Goal: Task Accomplishment & Management: Manage account settings

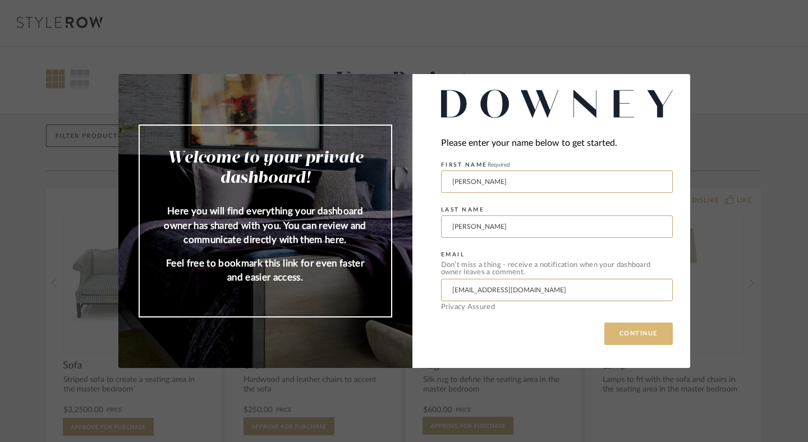
click at [645, 333] on button "CONTINUE" at bounding box center [638, 333] width 68 height 22
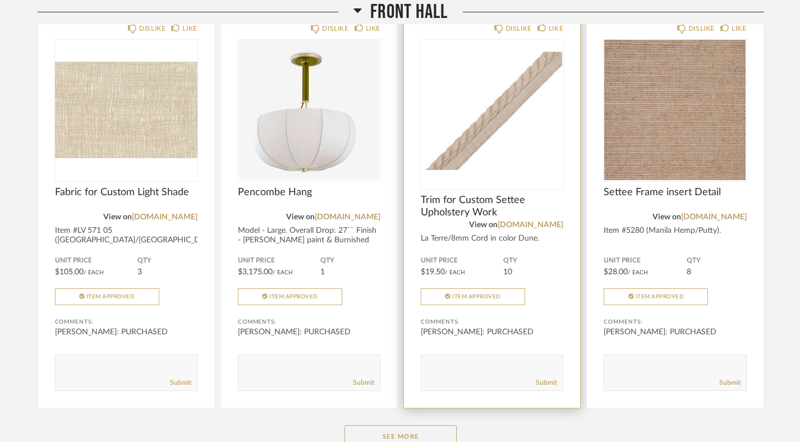
scroll to position [196, 0]
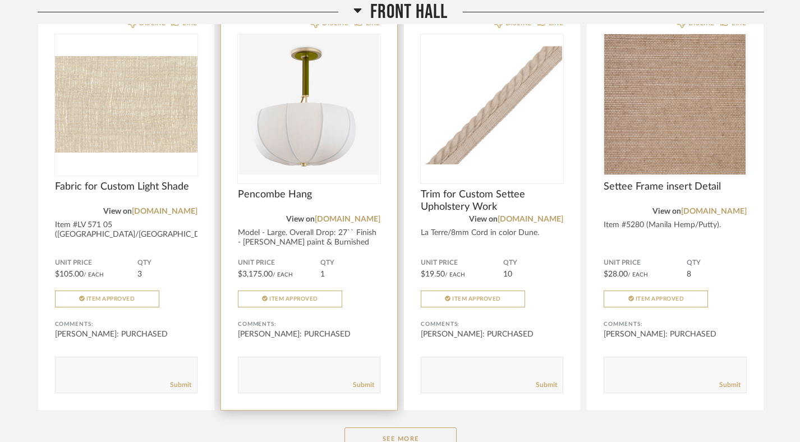
click at [0, 0] on img at bounding box center [0, 0] width 0 height 0
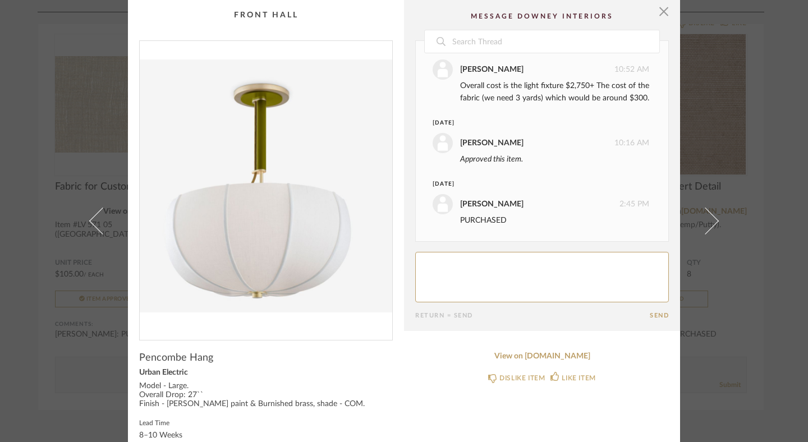
scroll to position [108, 0]
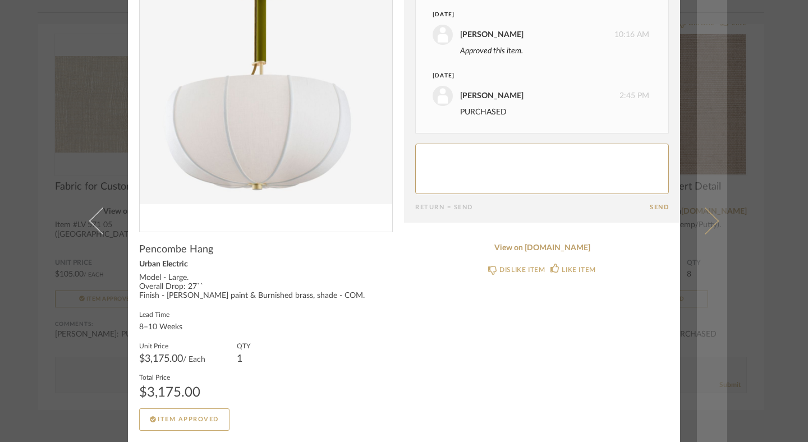
click at [722, 92] on link at bounding box center [711, 221] width 30 height 442
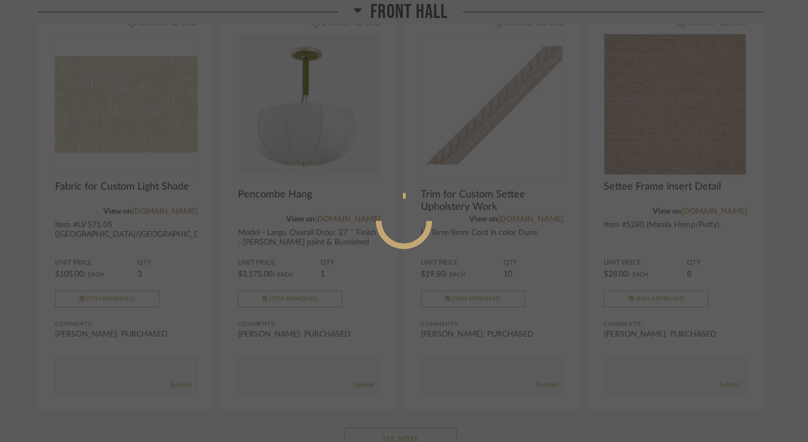
scroll to position [0, 0]
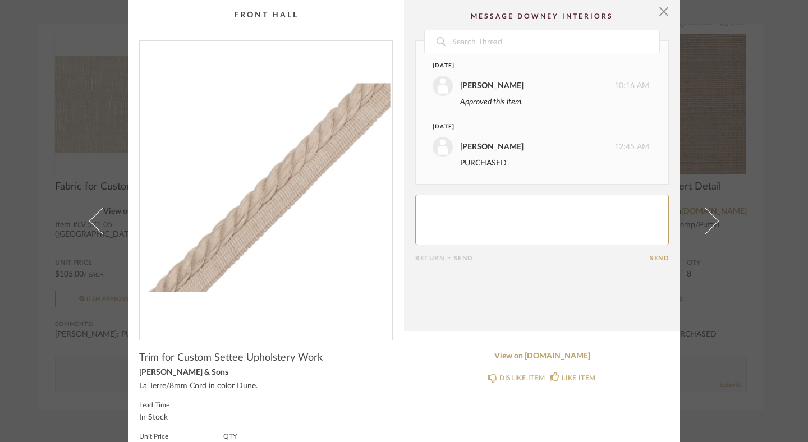
click at [788, 119] on div "× Date [DATE] [PERSON_NAME] 10:16 AM Approved this item. [DATE] [PERSON_NAME] 1…" at bounding box center [404, 221] width 808 height 442
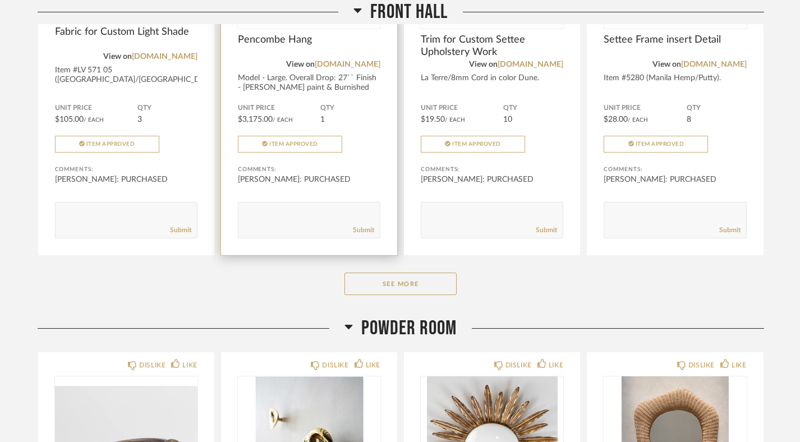
scroll to position [362, 0]
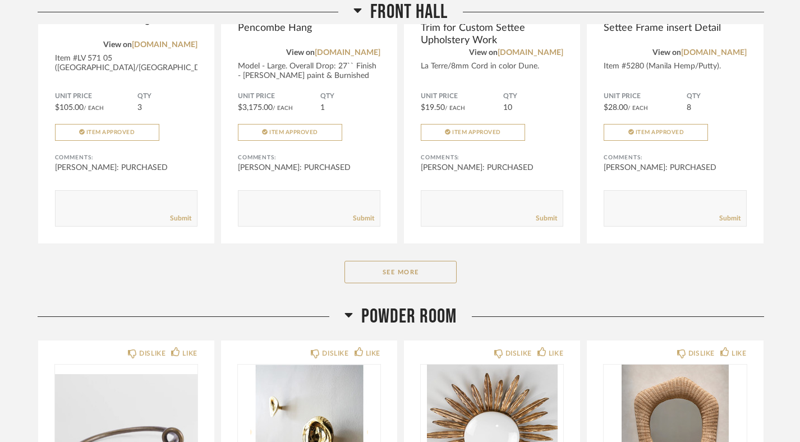
click at [395, 270] on button "See More" at bounding box center [400, 272] width 112 height 22
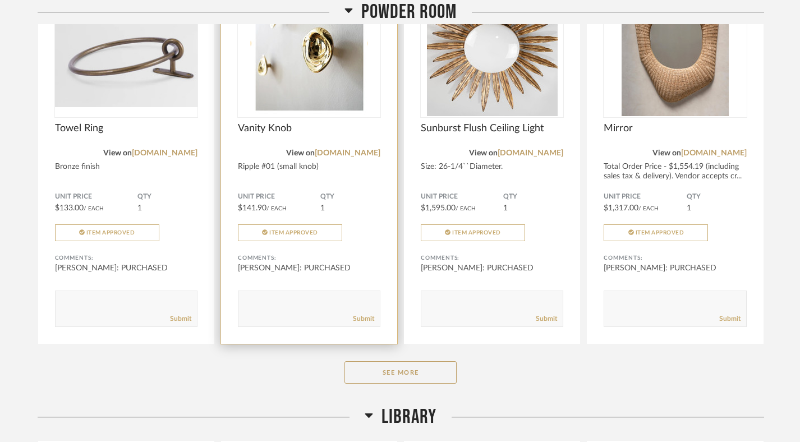
scroll to position [1918, 0]
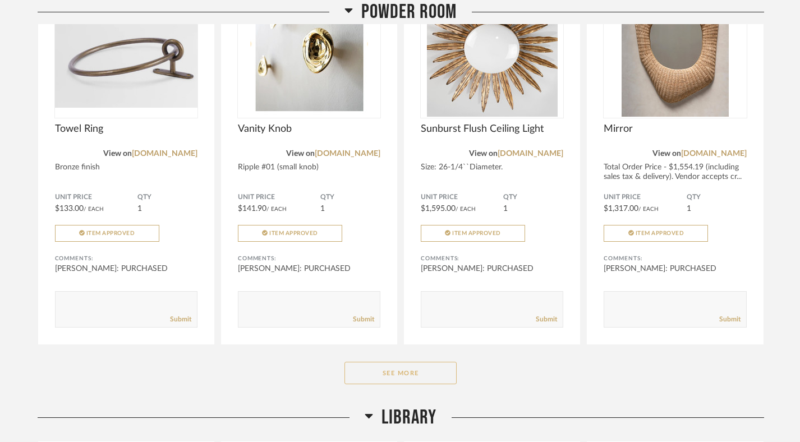
click at [362, 362] on button "See More" at bounding box center [400, 373] width 112 height 22
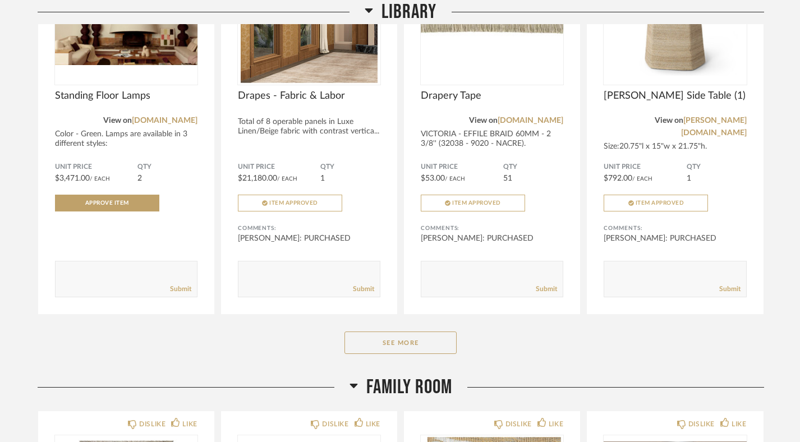
scroll to position [2899, 0]
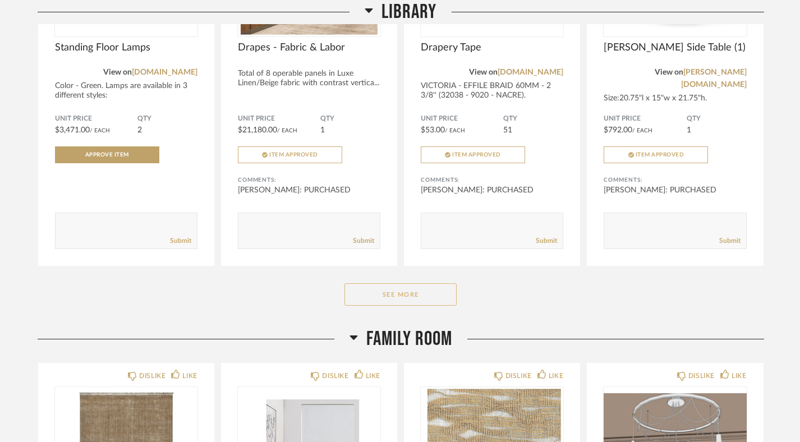
click at [395, 283] on button "See More" at bounding box center [400, 294] width 112 height 22
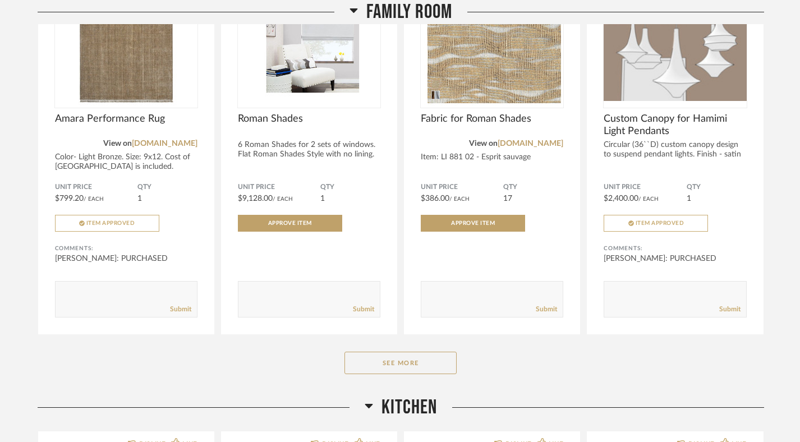
scroll to position [4904, 0]
click at [375, 351] on button "See More" at bounding box center [400, 362] width 112 height 22
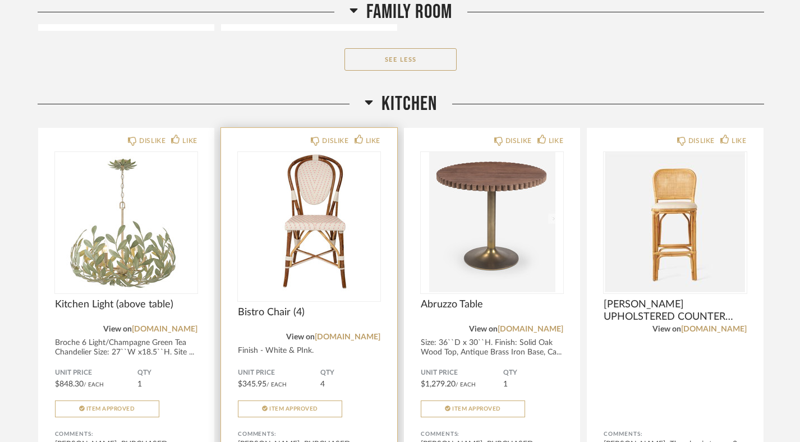
scroll to position [7173, 0]
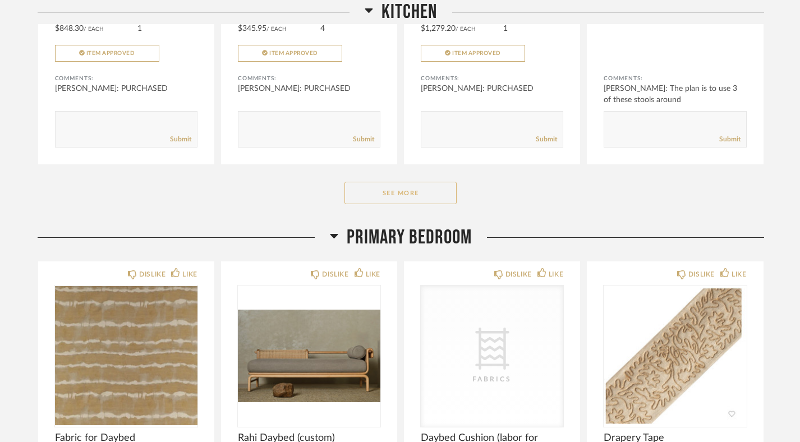
click at [414, 182] on button "See More" at bounding box center [400, 193] width 112 height 22
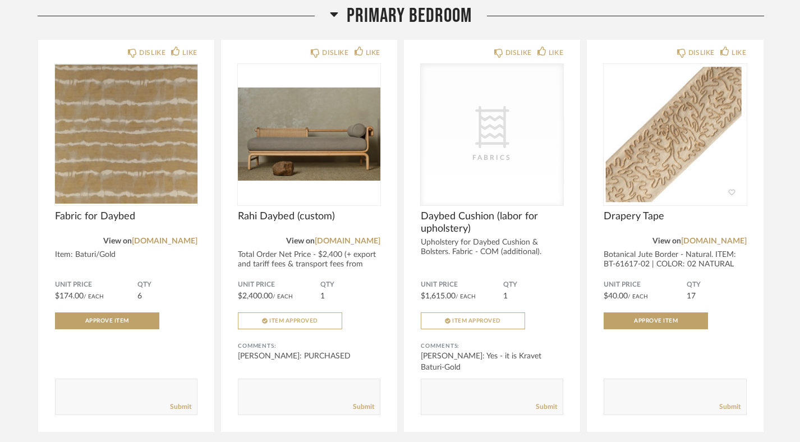
scroll to position [7795, 0]
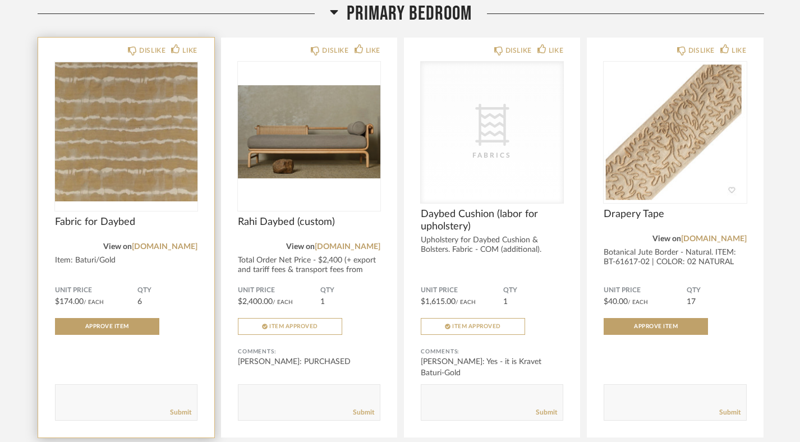
click at [147, 124] on img "0" at bounding box center [126, 132] width 142 height 140
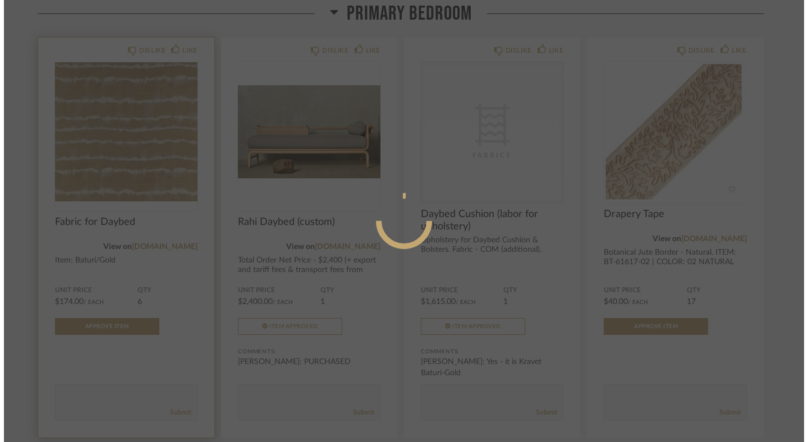
scroll to position [0, 0]
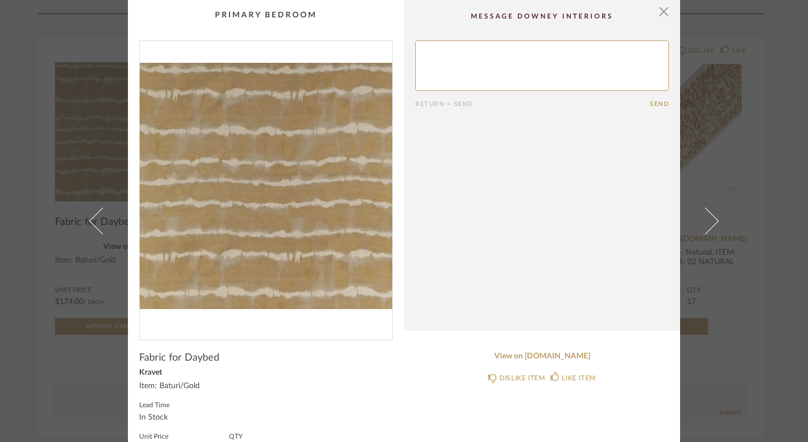
click at [48, 162] on div "× Return = Send Send Fabric for Daybed Kravet Item: Baturi/Gold Lead Time In St…" at bounding box center [404, 221] width 808 height 442
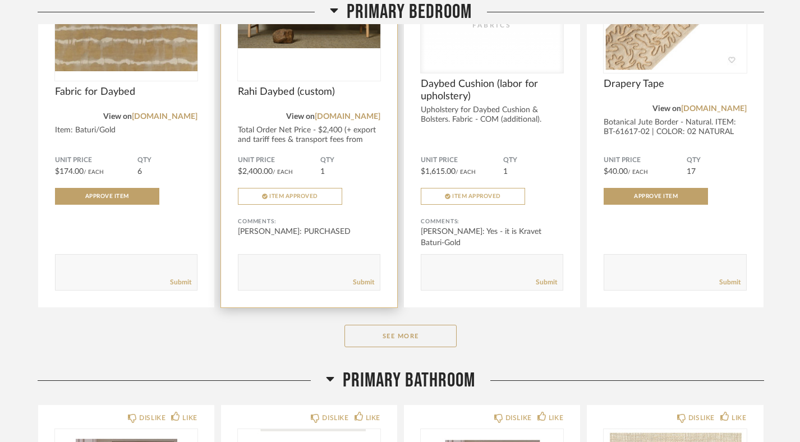
scroll to position [7922, 0]
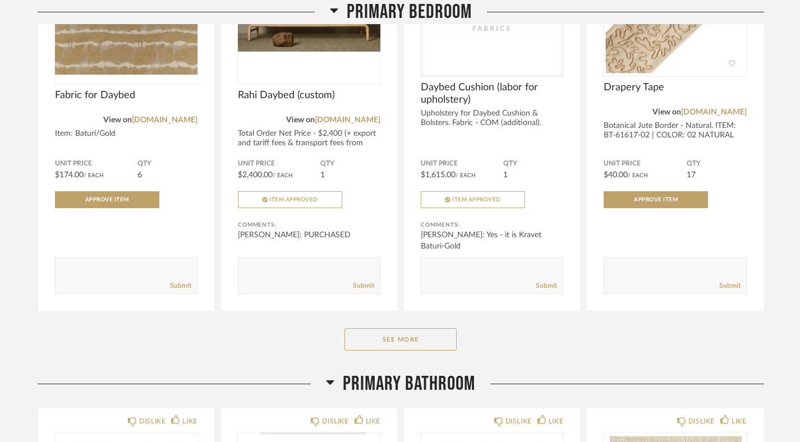
click at [431, 335] on div "Primary Bedroom DISLIKE LIKE Fabric for Daybed View on [DOMAIN_NAME] Item: Batu…" at bounding box center [401, 123] width 726 height 497
click at [426, 328] on button "See More" at bounding box center [400, 339] width 112 height 22
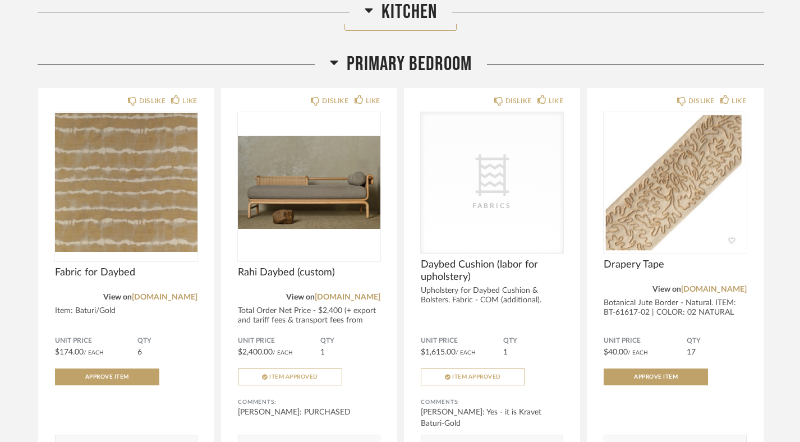
scroll to position [7746, 0]
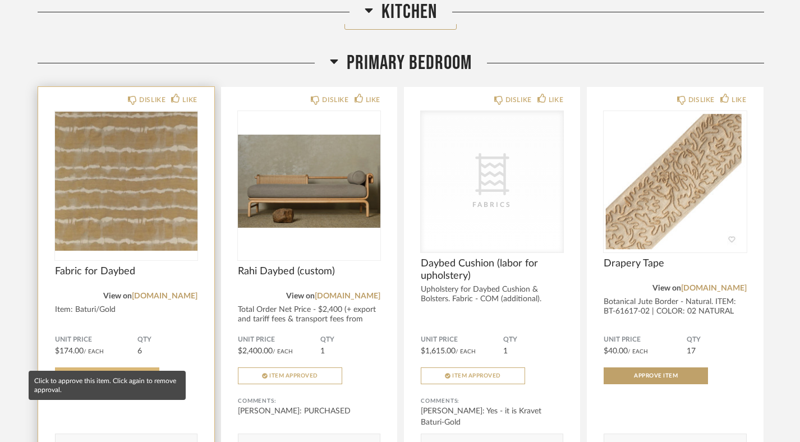
click at [79, 367] on button "Approve Item" at bounding box center [107, 375] width 104 height 17
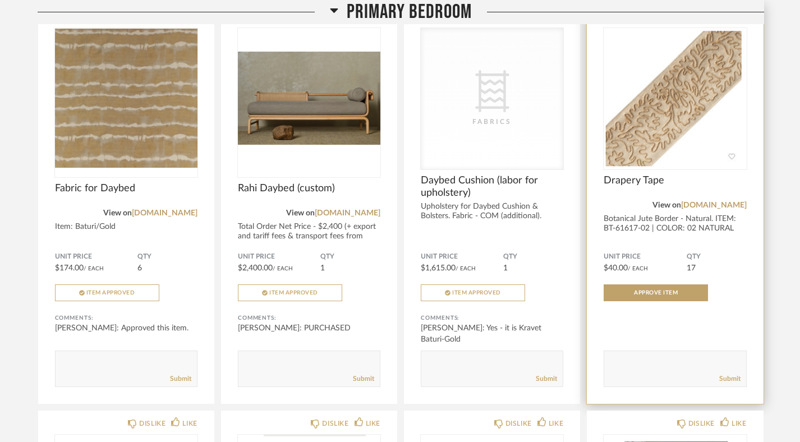
scroll to position [7831, 0]
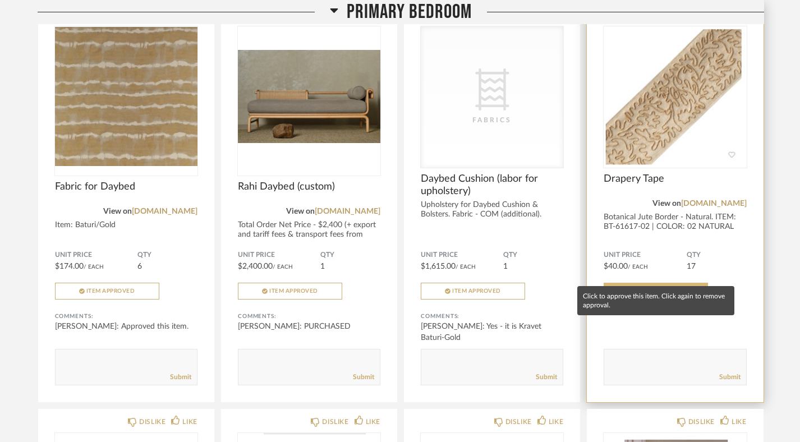
click at [681, 283] on button "Approve Item" at bounding box center [655, 291] width 104 height 17
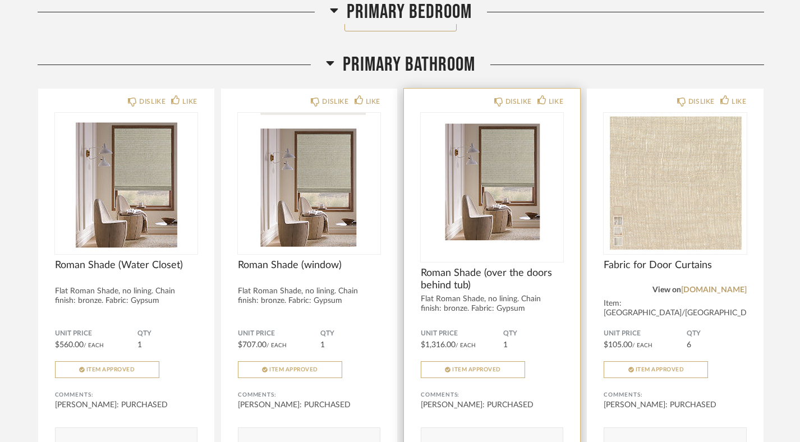
scroll to position [10040, 0]
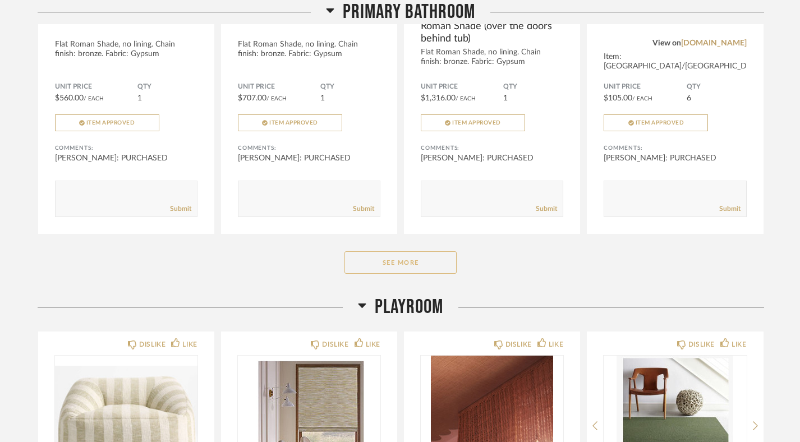
click at [433, 251] on button "See More" at bounding box center [400, 262] width 112 height 22
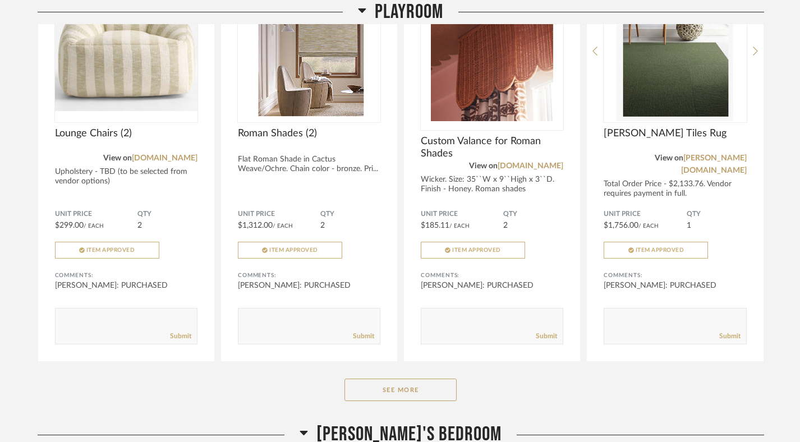
scroll to position [11209, 0]
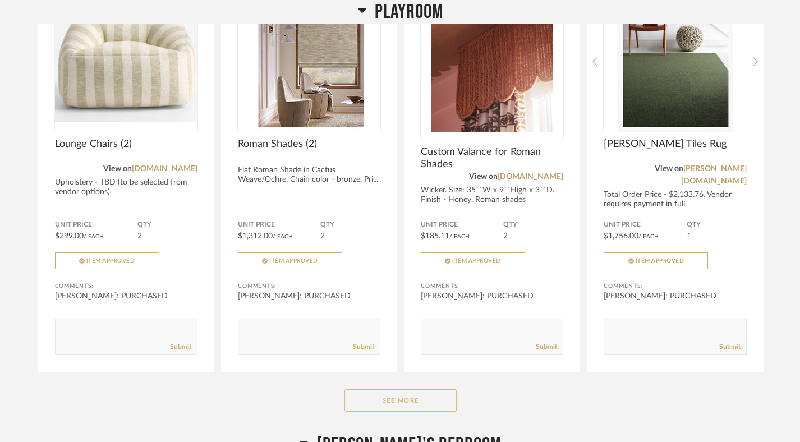
click at [420, 389] on button "See More" at bounding box center [400, 400] width 112 height 22
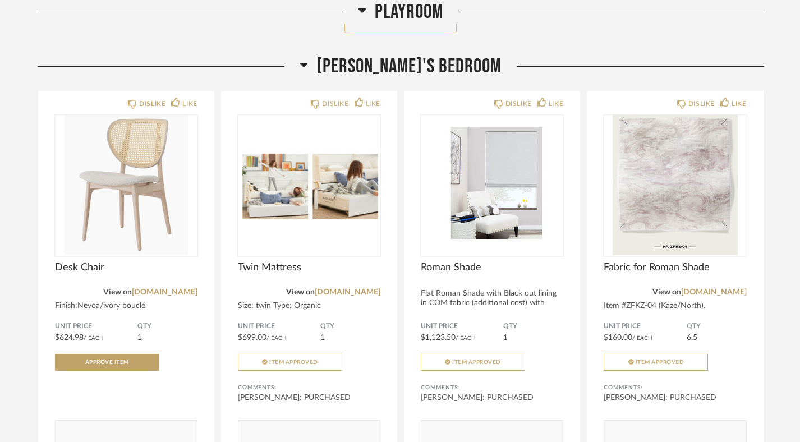
scroll to position [12489, 0]
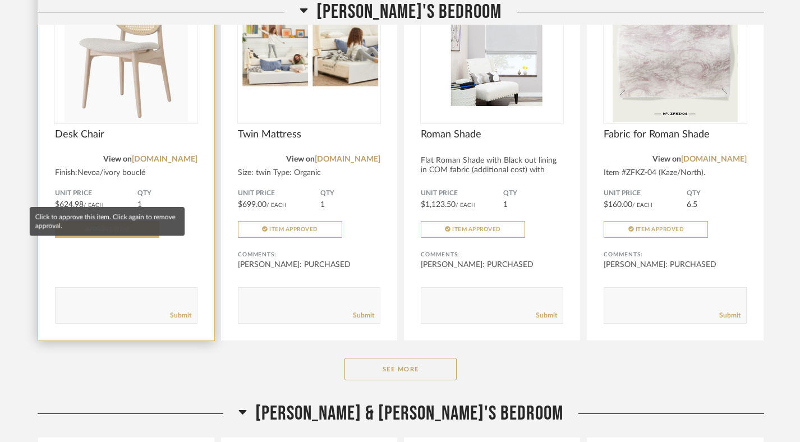
click at [114, 227] on span "Approve Item" at bounding box center [107, 230] width 44 height 6
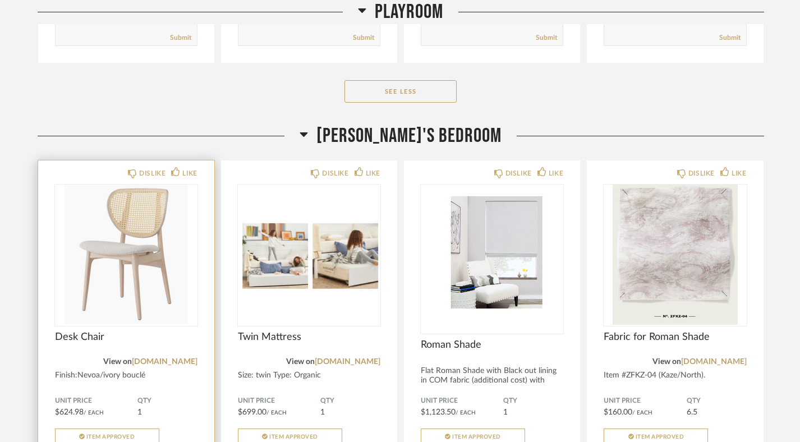
scroll to position [12623, 0]
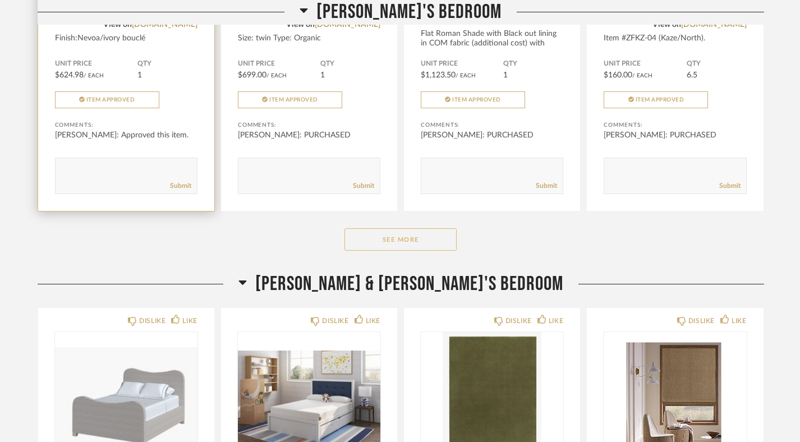
click at [430, 228] on button "See More" at bounding box center [400, 239] width 112 height 22
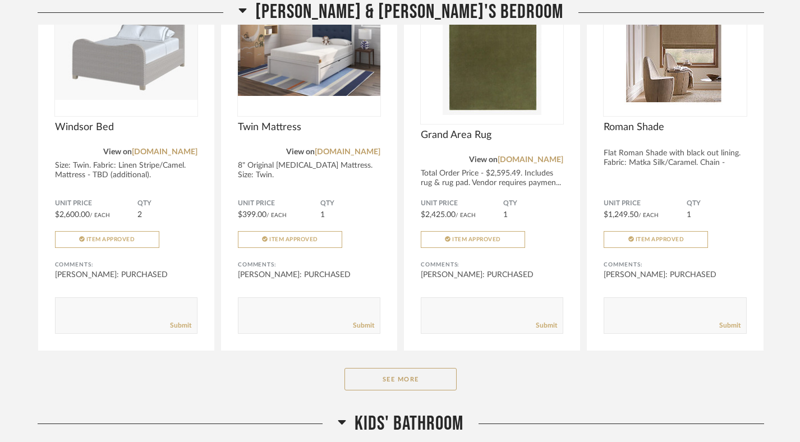
scroll to position [14304, 0]
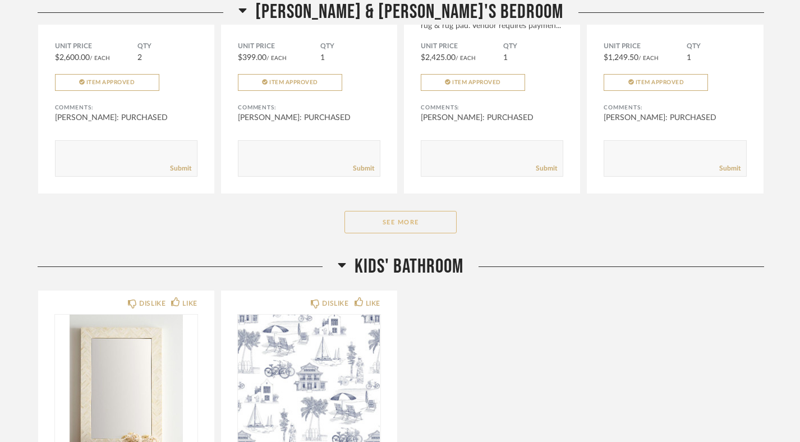
click at [435, 211] on button "See More" at bounding box center [400, 222] width 112 height 22
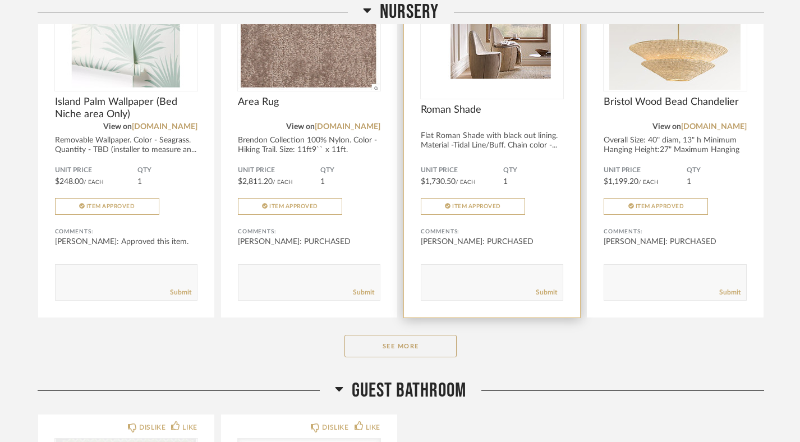
scroll to position [15887, 0]
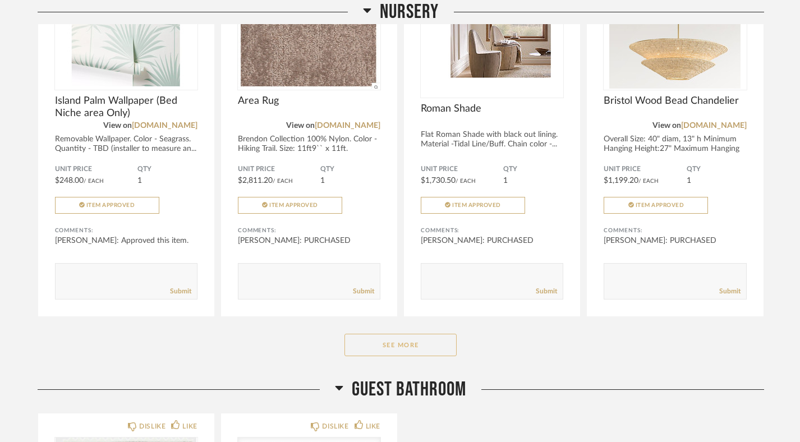
click at [404, 334] on button "See More" at bounding box center [400, 345] width 112 height 22
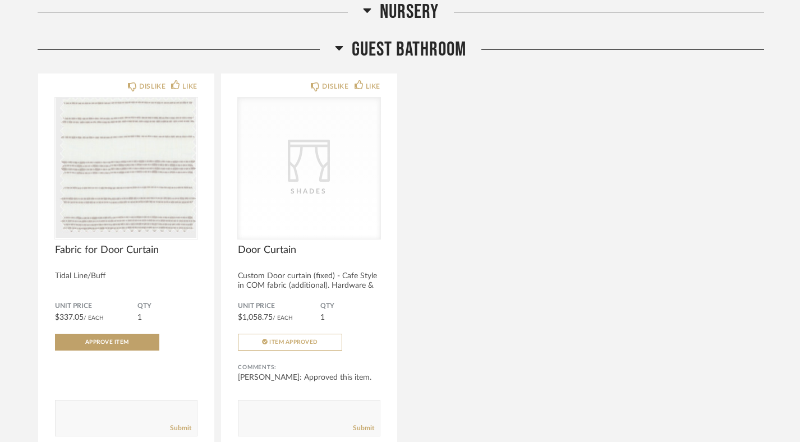
scroll to position [16636, 0]
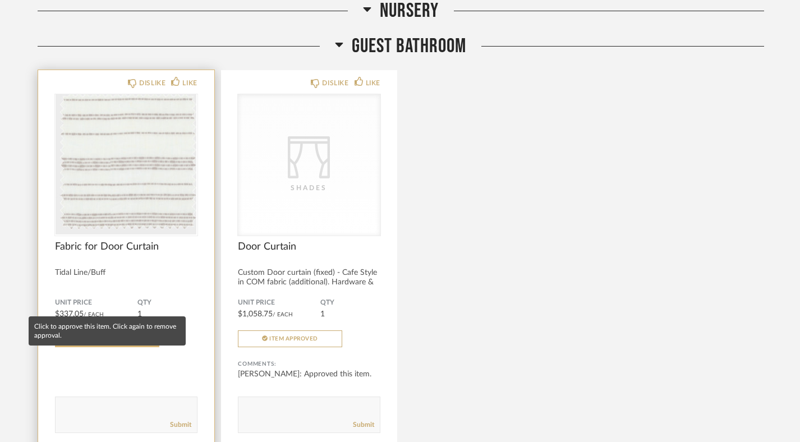
click at [142, 330] on button "Approve Item" at bounding box center [107, 338] width 104 height 17
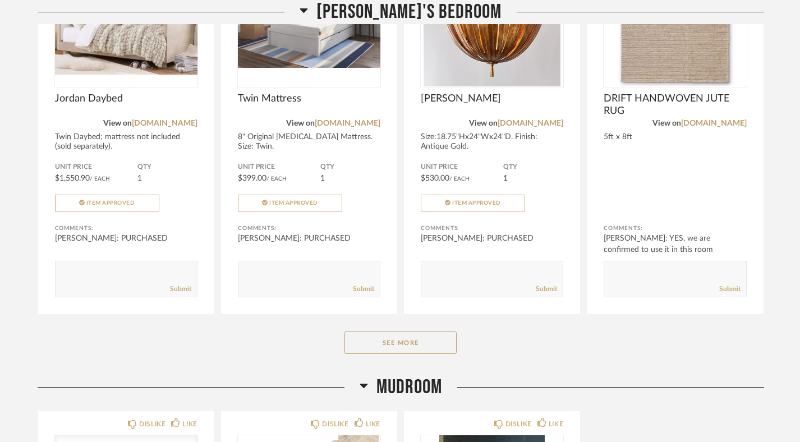
scroll to position [17220, 0]
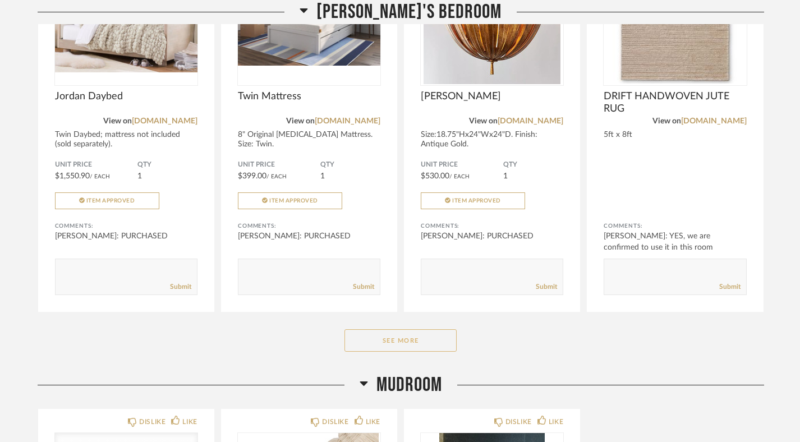
click at [375, 329] on button "See More" at bounding box center [400, 340] width 112 height 22
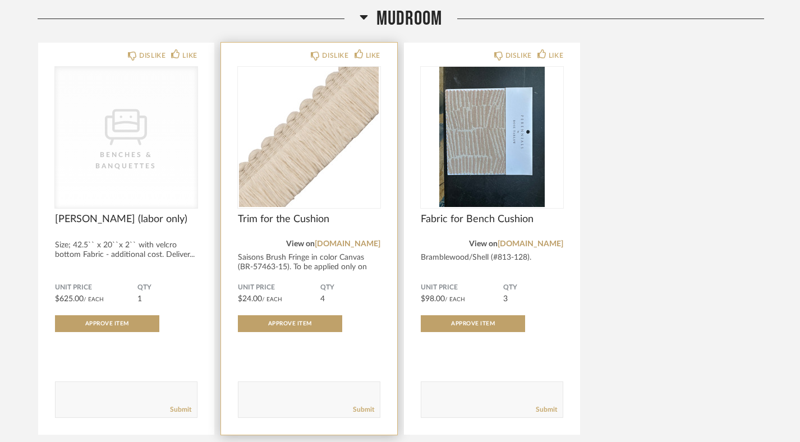
scroll to position [17978, 0]
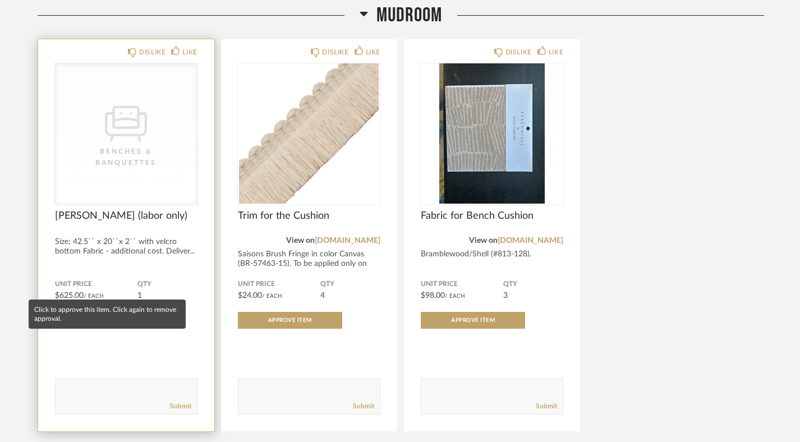
click at [113, 317] on span "Approve Item" at bounding box center [107, 320] width 44 height 6
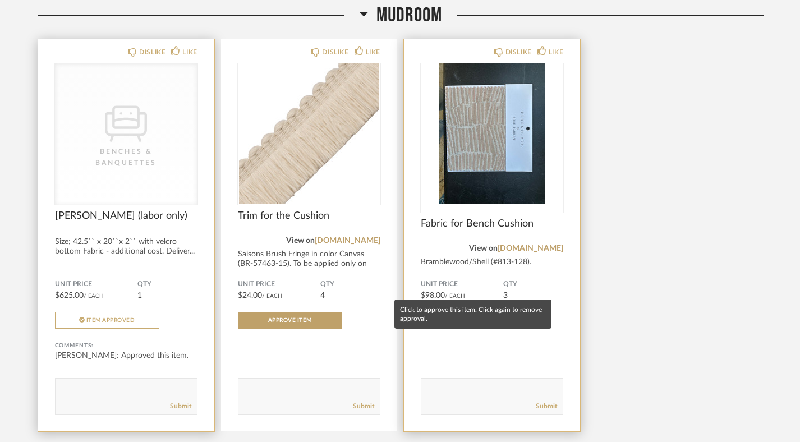
click at [479, 317] on span "Approve Item" at bounding box center [473, 320] width 44 height 6
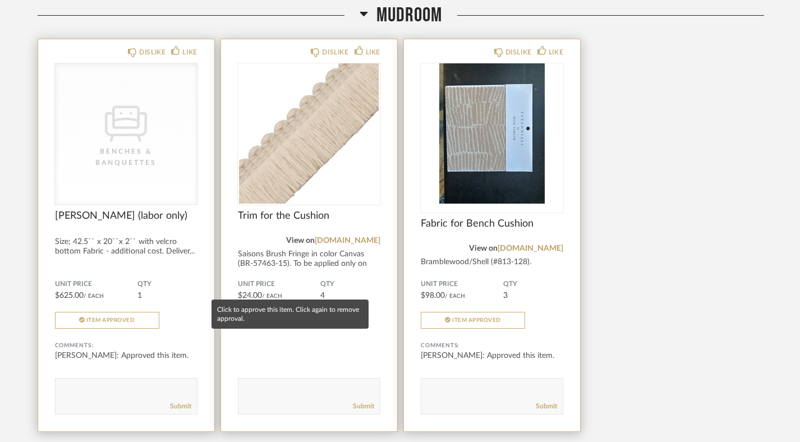
click at [317, 312] on button "Approve Item" at bounding box center [290, 320] width 104 height 17
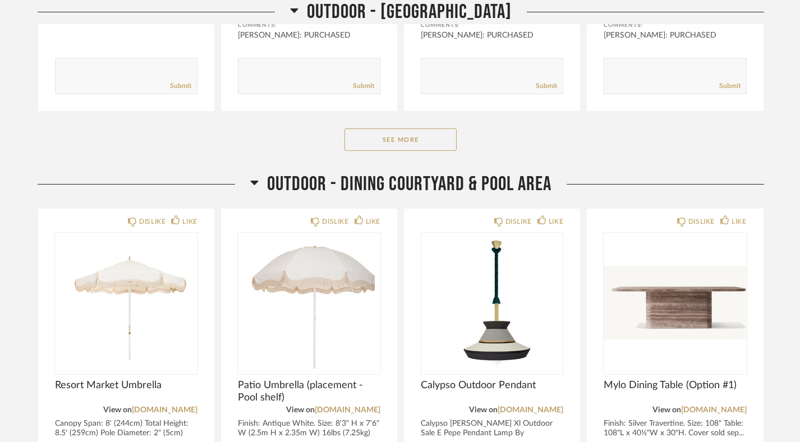
scroll to position [18772, 0]
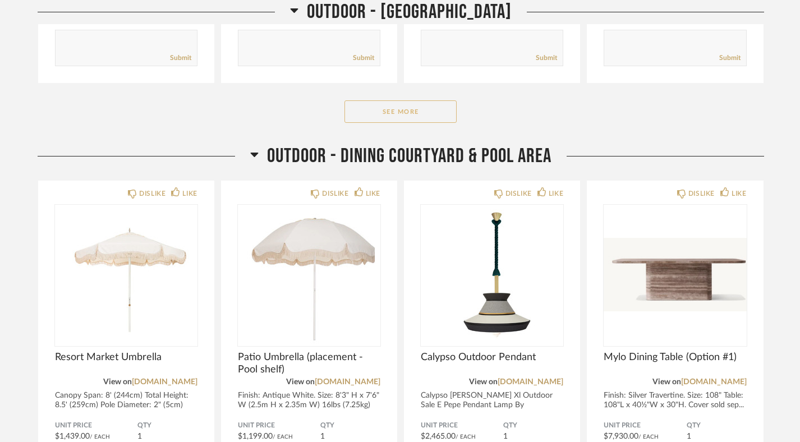
click at [410, 100] on button "See More" at bounding box center [400, 111] width 112 height 22
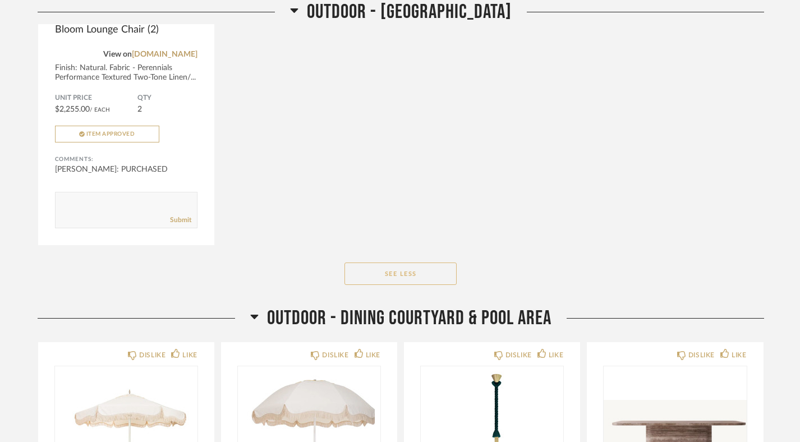
scroll to position [19285, 0]
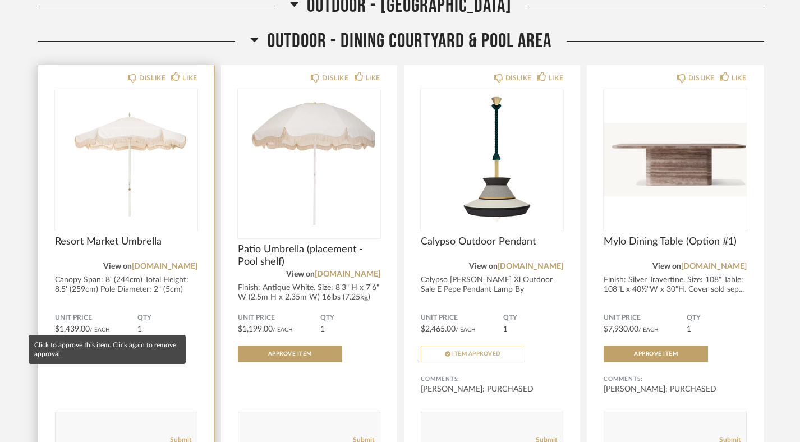
click at [103, 351] on span "Approve Item" at bounding box center [107, 354] width 44 height 6
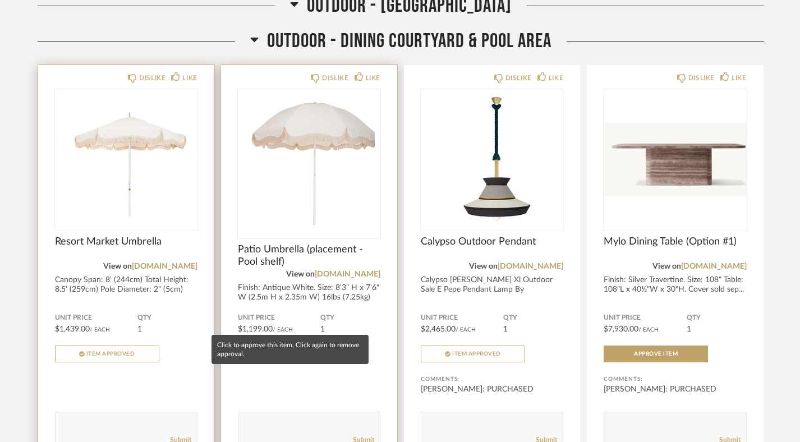
click at [256, 345] on button "Approve Item" at bounding box center [290, 353] width 104 height 17
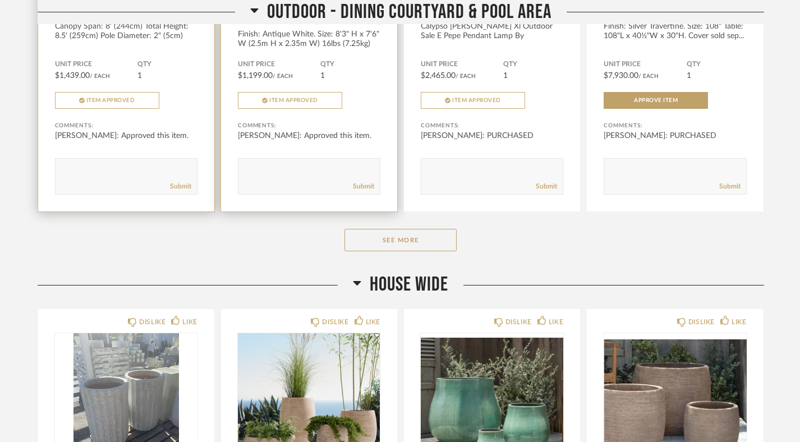
scroll to position [19552, 0]
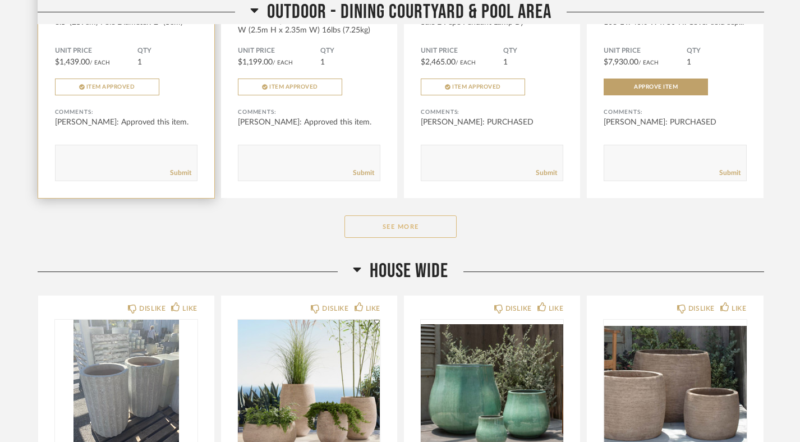
click at [375, 215] on button "See More" at bounding box center [400, 226] width 112 height 22
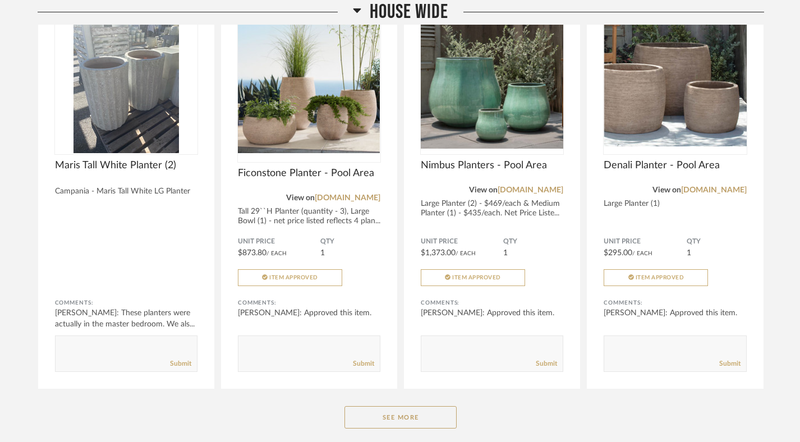
scroll to position [20316, 0]
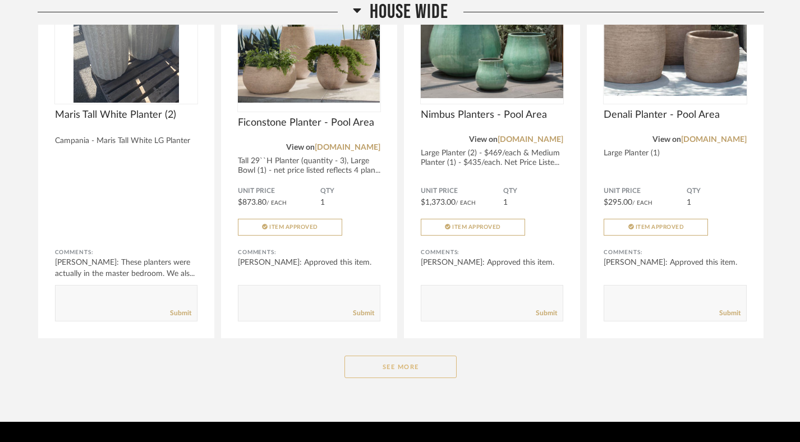
click at [385, 356] on button "See More" at bounding box center [400, 367] width 112 height 22
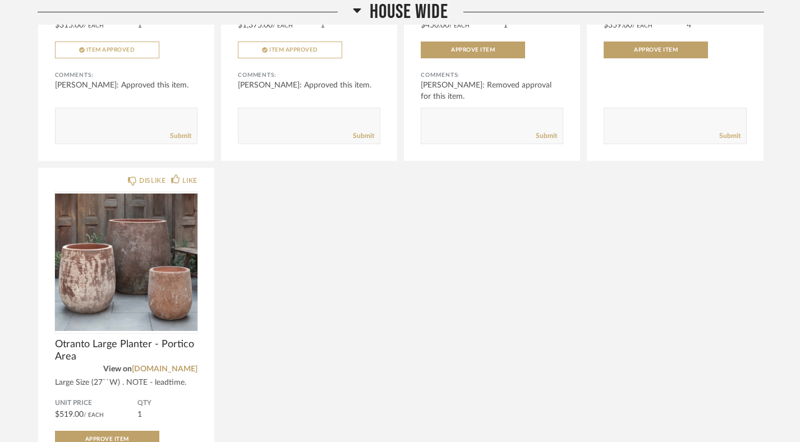
scroll to position [21504, 0]
